Goal: Information Seeking & Learning: Find specific fact

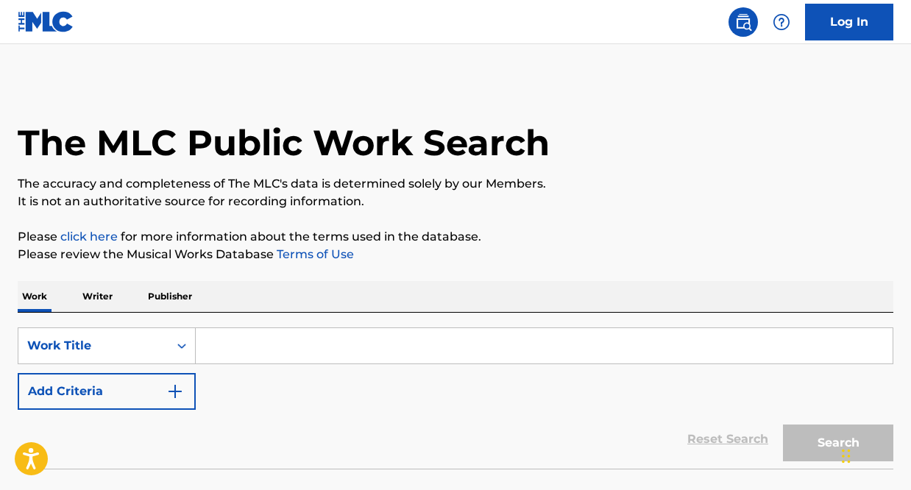
click at [387, 324] on div "SearchWithCriteria48772a04-8d0e-41ab-af45-88ddd8a79220 Work Title Add Criteria …" at bounding box center [456, 391] width 876 height 156
click at [378, 335] on input "Search Form" at bounding box center [544, 345] width 697 height 35
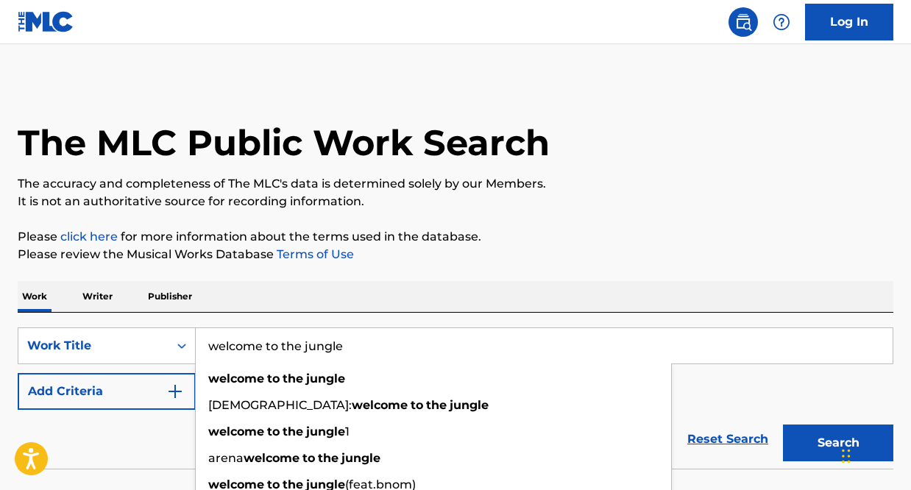
type input "welcome to the jungle"
click at [803, 438] on button "Search" at bounding box center [838, 443] width 110 height 37
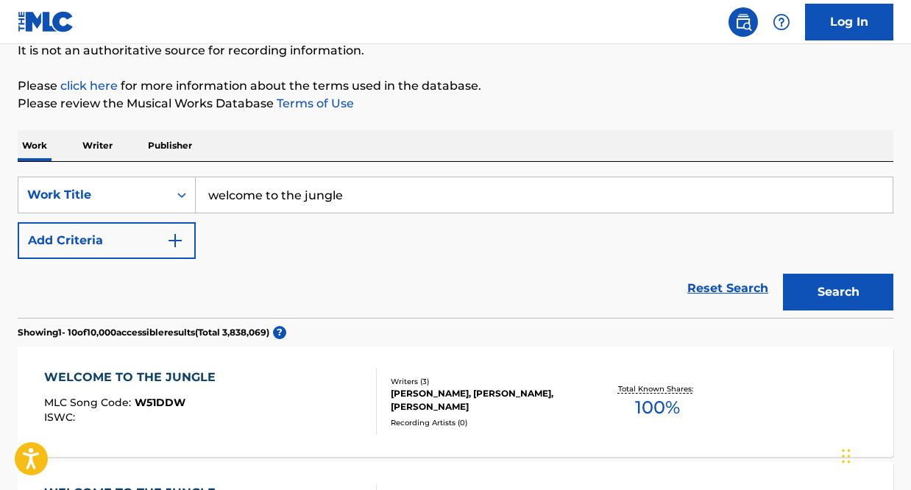
scroll to position [152, 0]
click at [162, 232] on button "Add Criteria" at bounding box center [107, 240] width 178 height 37
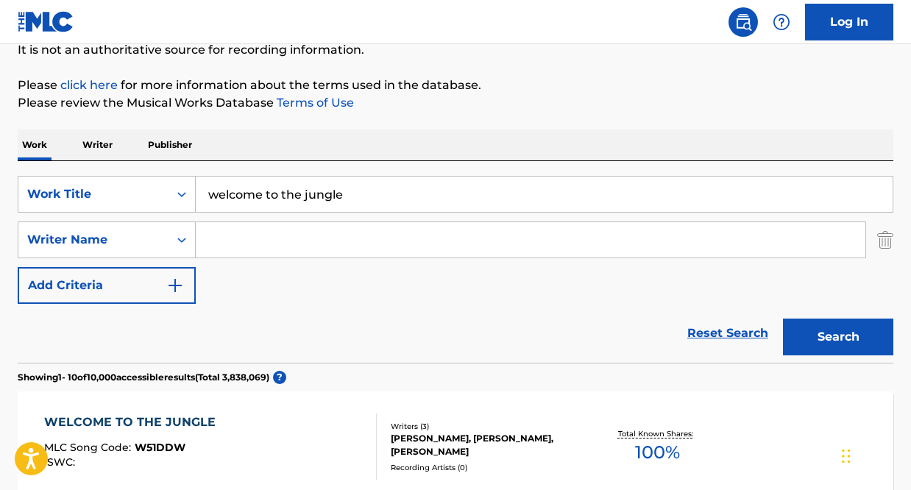
click at [251, 222] on input "Search Form" at bounding box center [531, 239] width 670 height 35
type input "r"
type input "slash"
click at [783, 319] on button "Search" at bounding box center [838, 337] width 110 height 37
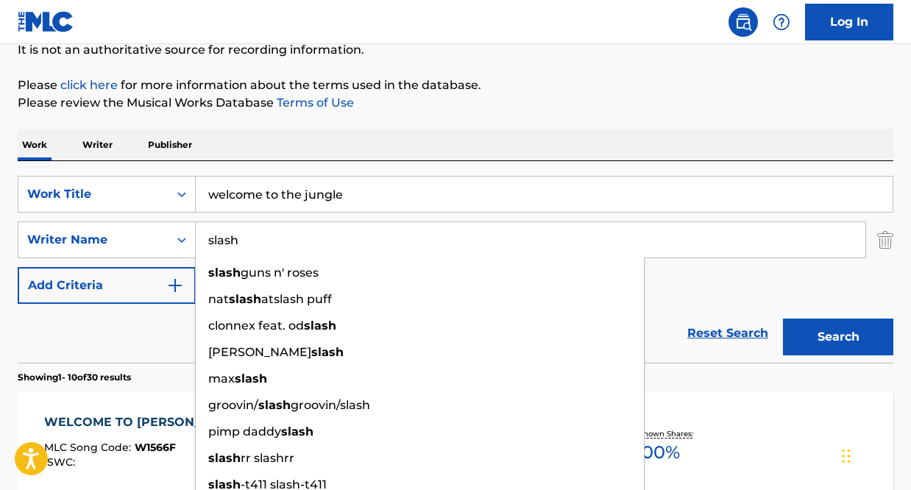
click at [481, 107] on p "Please review the Musical Works Database Terms of Use" at bounding box center [456, 103] width 876 height 18
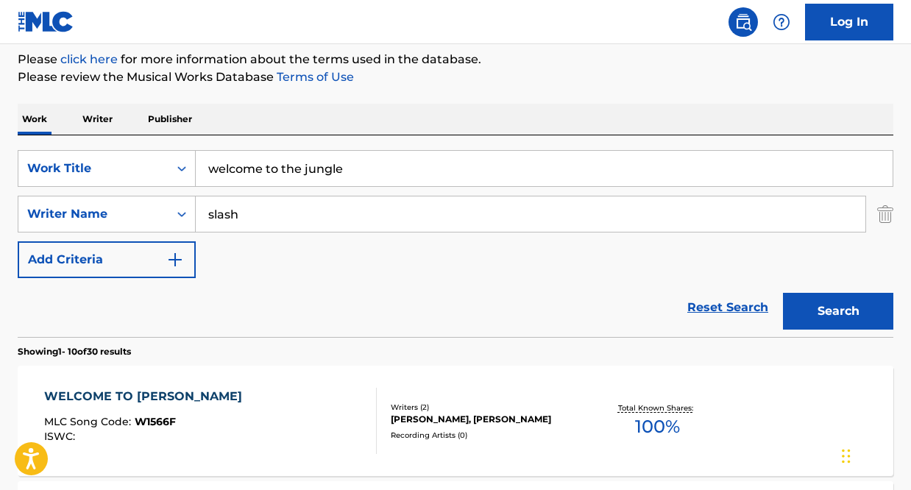
scroll to position [175, 0]
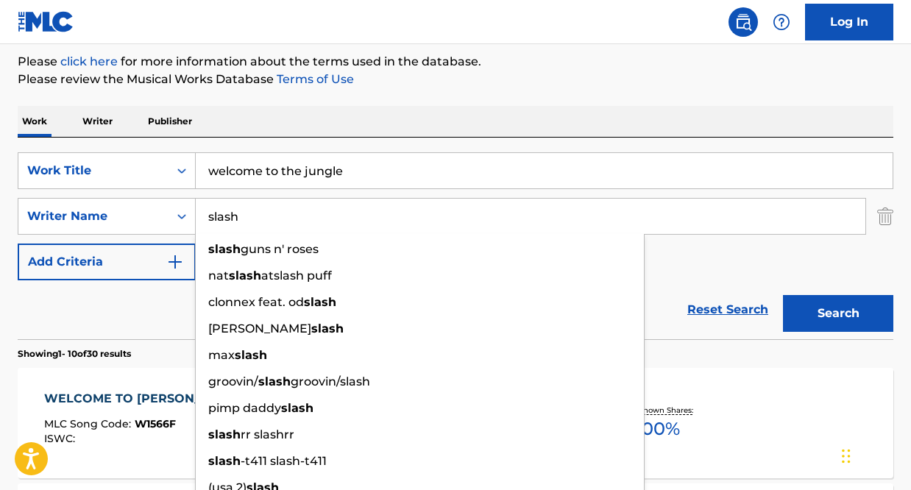
drag, startPoint x: 243, startPoint y: 213, endPoint x: 199, endPoint y: 201, distance: 45.0
click at [199, 202] on input "slash" at bounding box center [531, 216] width 670 height 35
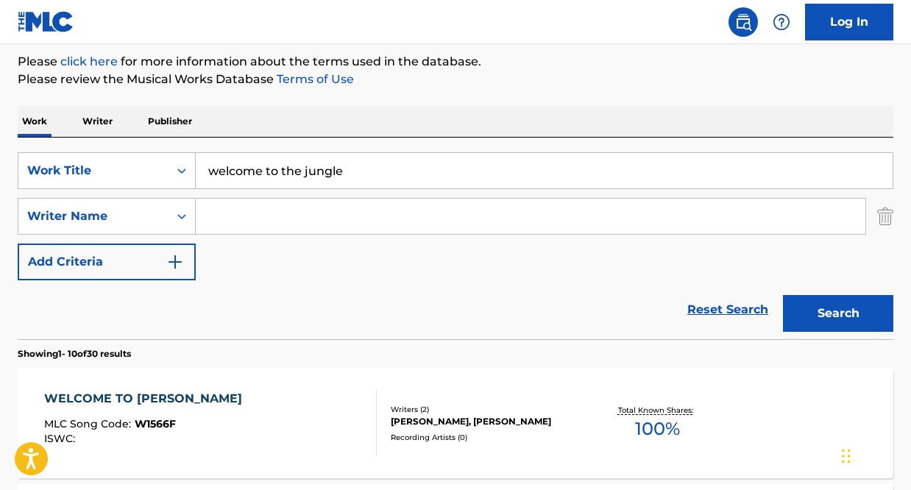
click at [783, 295] on button "Search" at bounding box center [838, 313] width 110 height 37
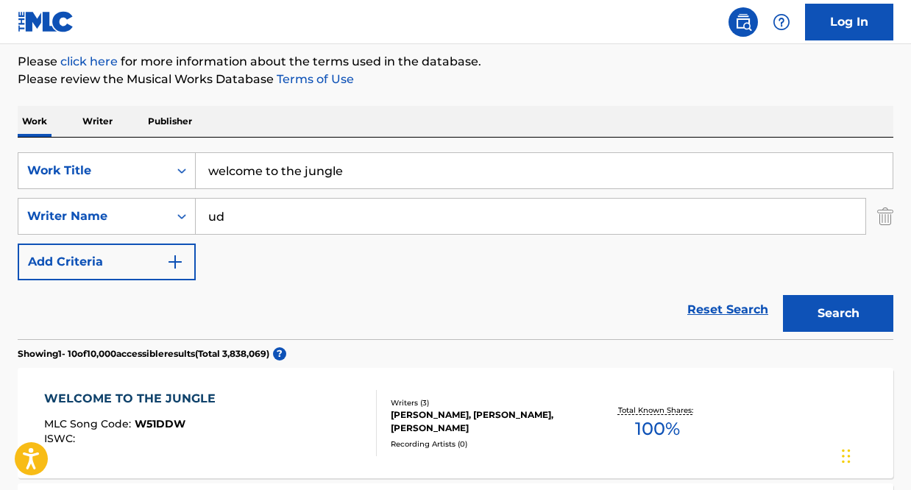
type input "u"
type input "duff"
click at [783, 295] on button "Search" at bounding box center [838, 313] width 110 height 37
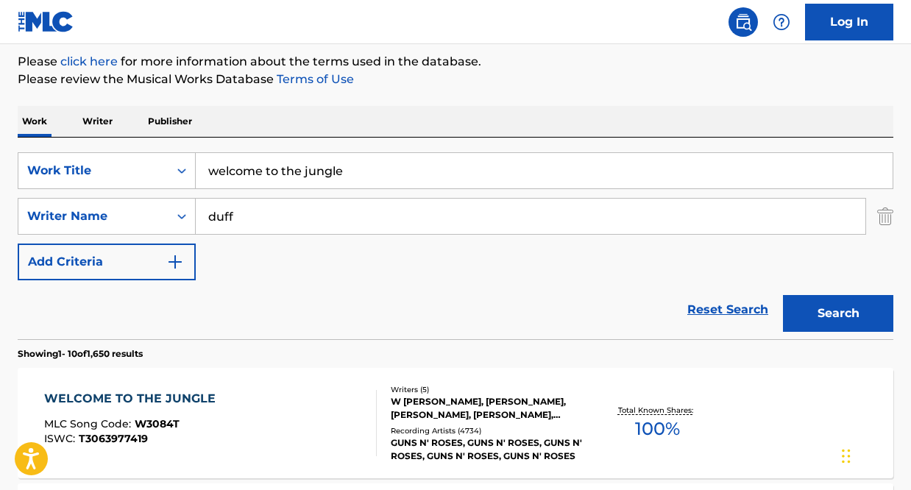
click at [464, 87] on p "Please review the Musical Works Database Terms of Use" at bounding box center [456, 80] width 876 height 18
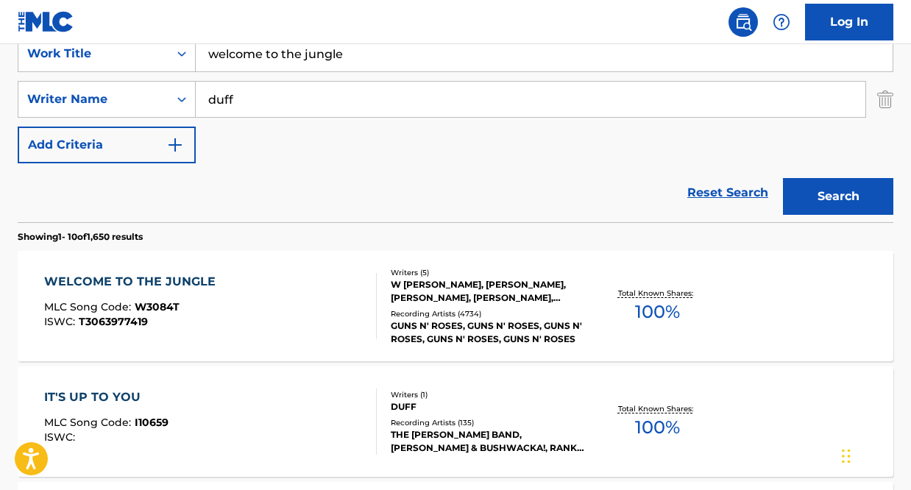
scroll to position [295, 0]
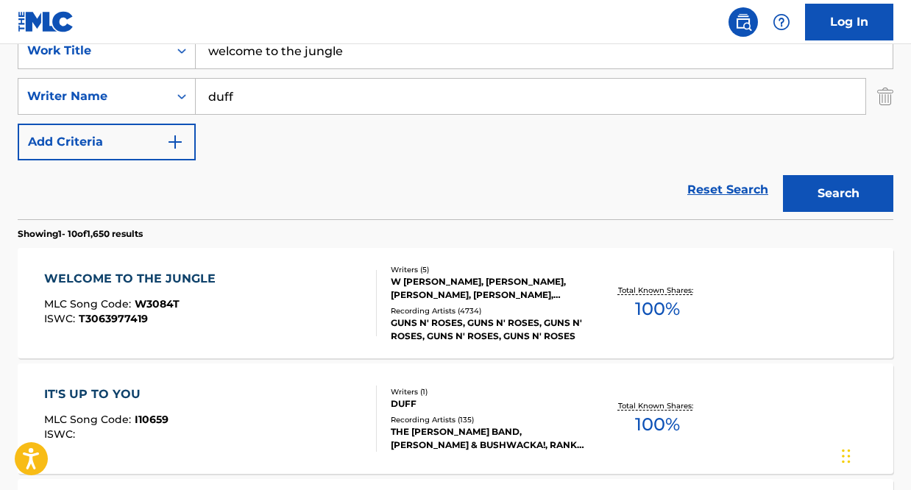
click at [269, 311] on div "WELCOME TO THE JUNGLE MLC Song Code : W3084T ISWC : T3063977419" at bounding box center [210, 303] width 333 height 66
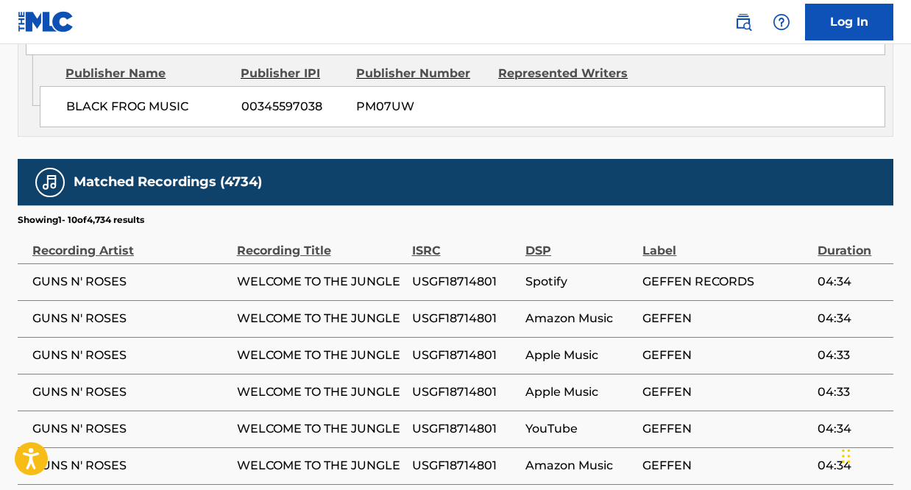
scroll to position [1100, 0]
